Goal: Find specific page/section: Find specific page/section

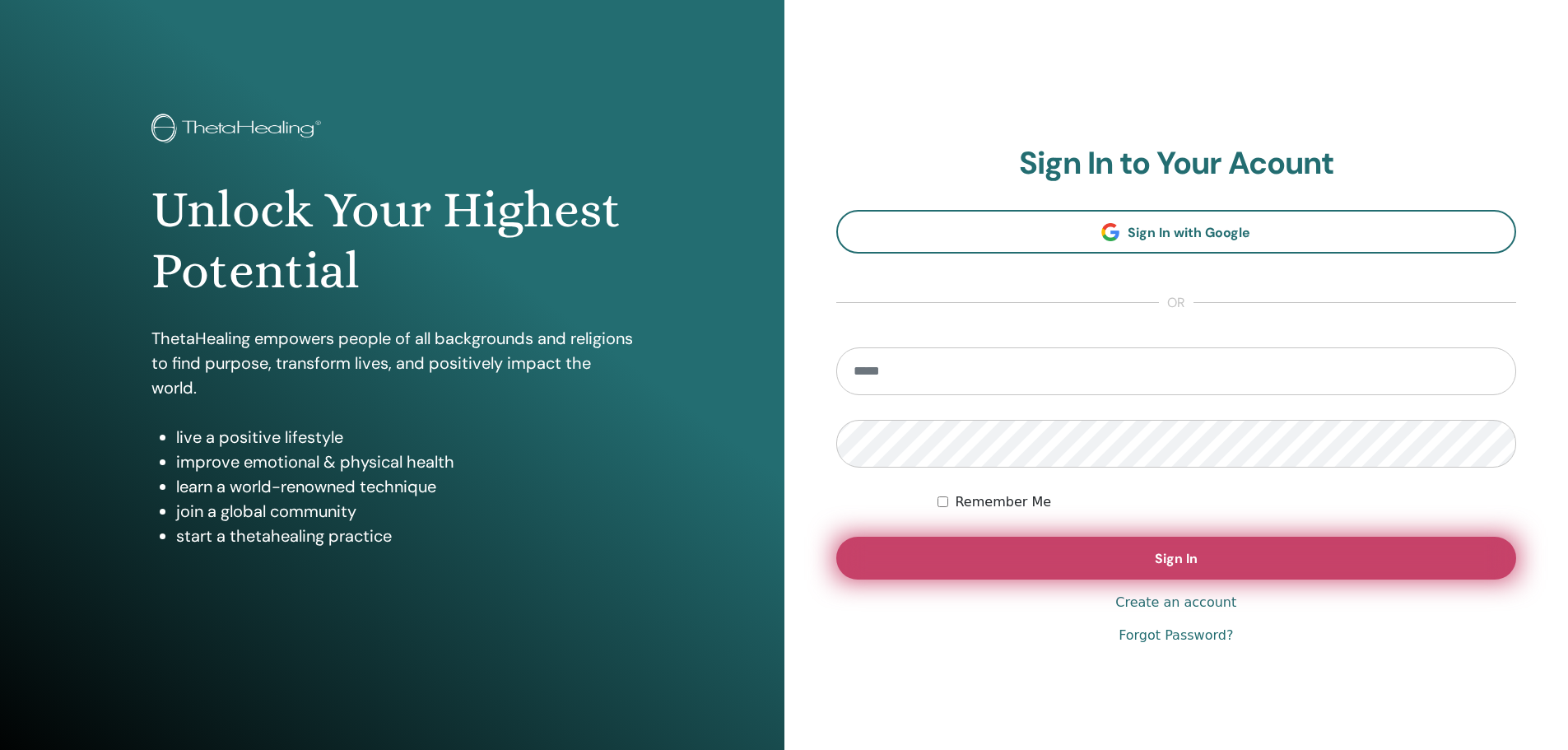
type input "**********"
click at [1136, 550] on button "Sign In" at bounding box center [1177, 558] width 681 height 43
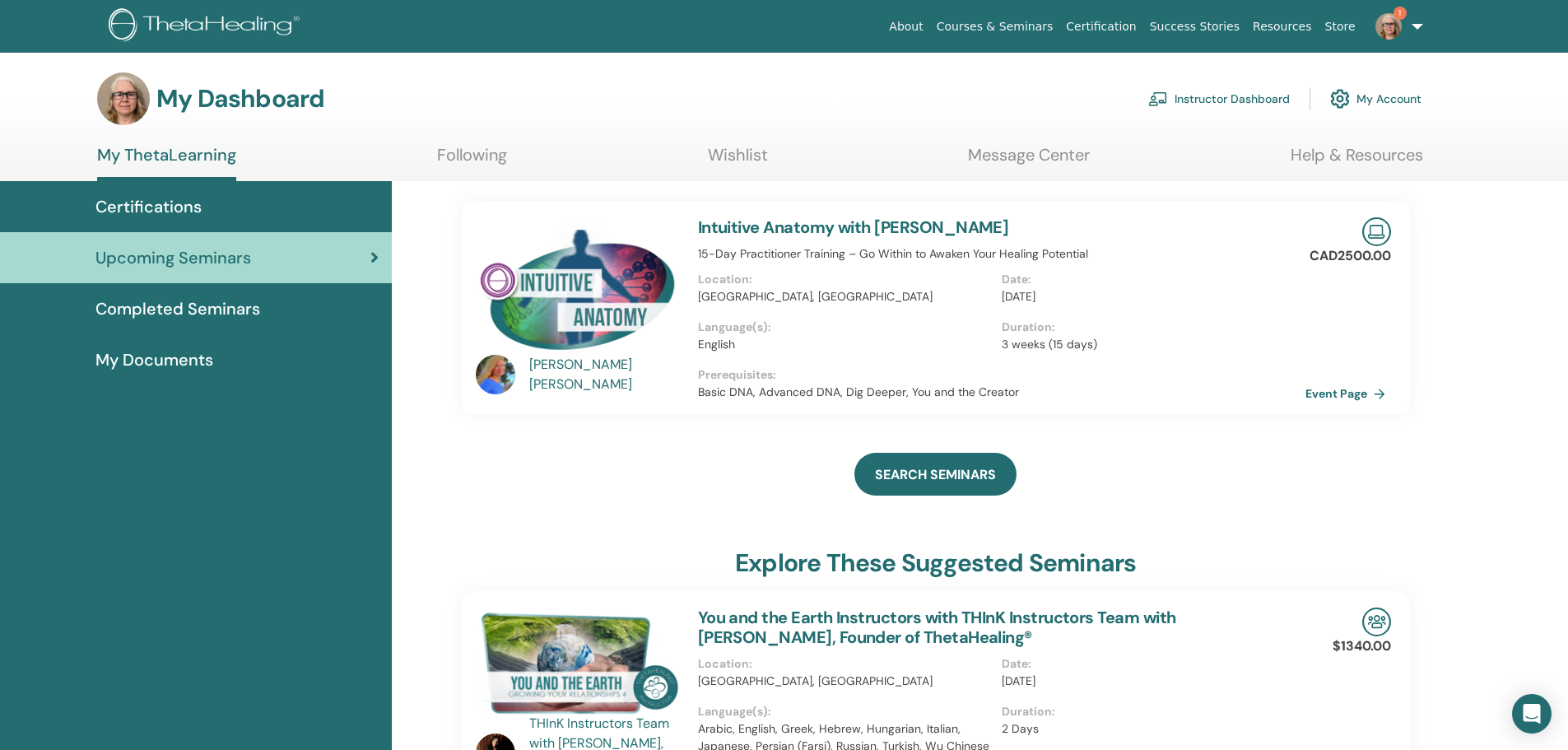
click at [237, 307] on span "Completed Seminars" at bounding box center [178, 308] width 164 height 24
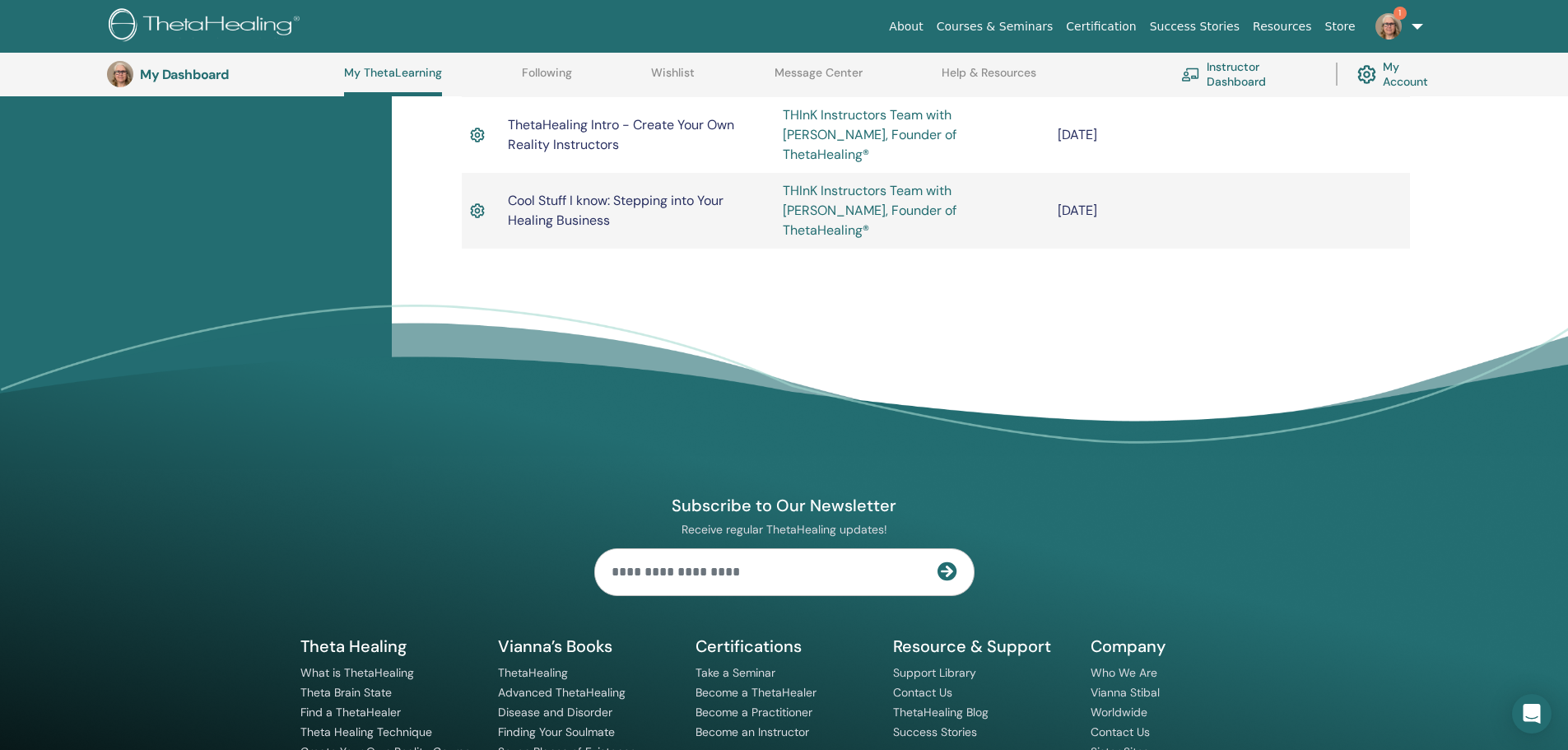
scroll to position [1420, 0]
